Goal: Find specific page/section: Find specific page/section

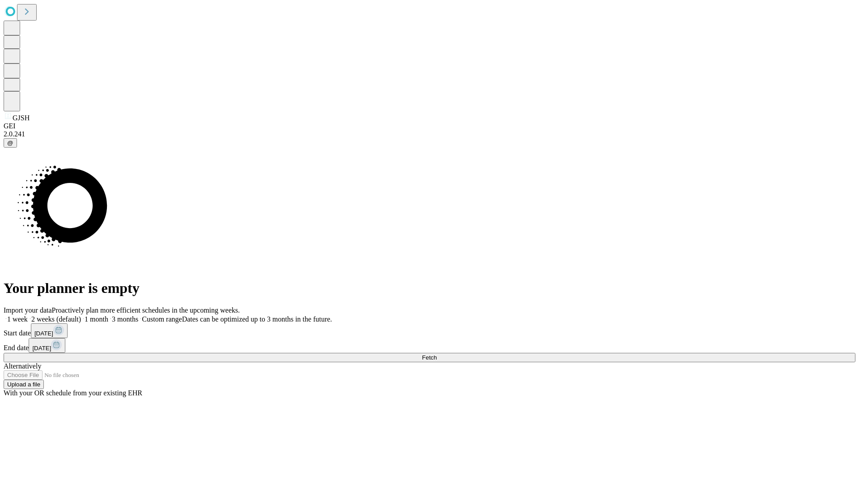
click at [436, 354] on span "Fetch" at bounding box center [429, 357] width 15 height 7
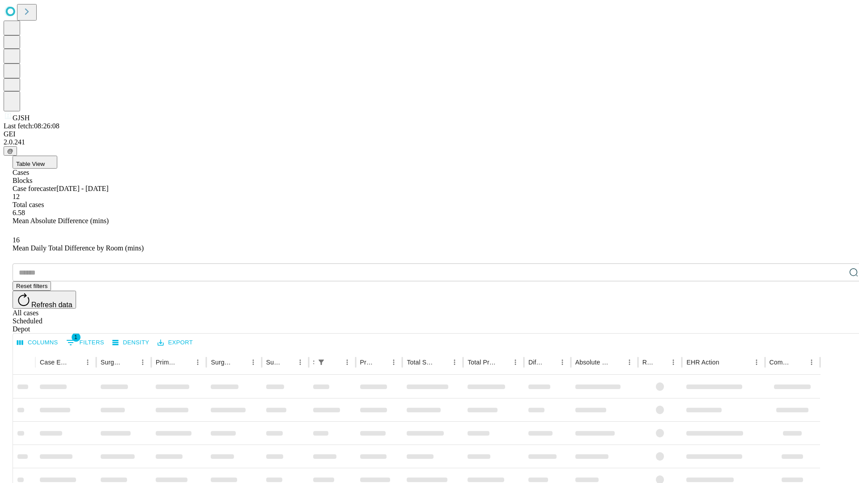
click at [835, 325] on div "Depot" at bounding box center [438, 329] width 851 height 8
